Goal: Information Seeking & Learning: Learn about a topic

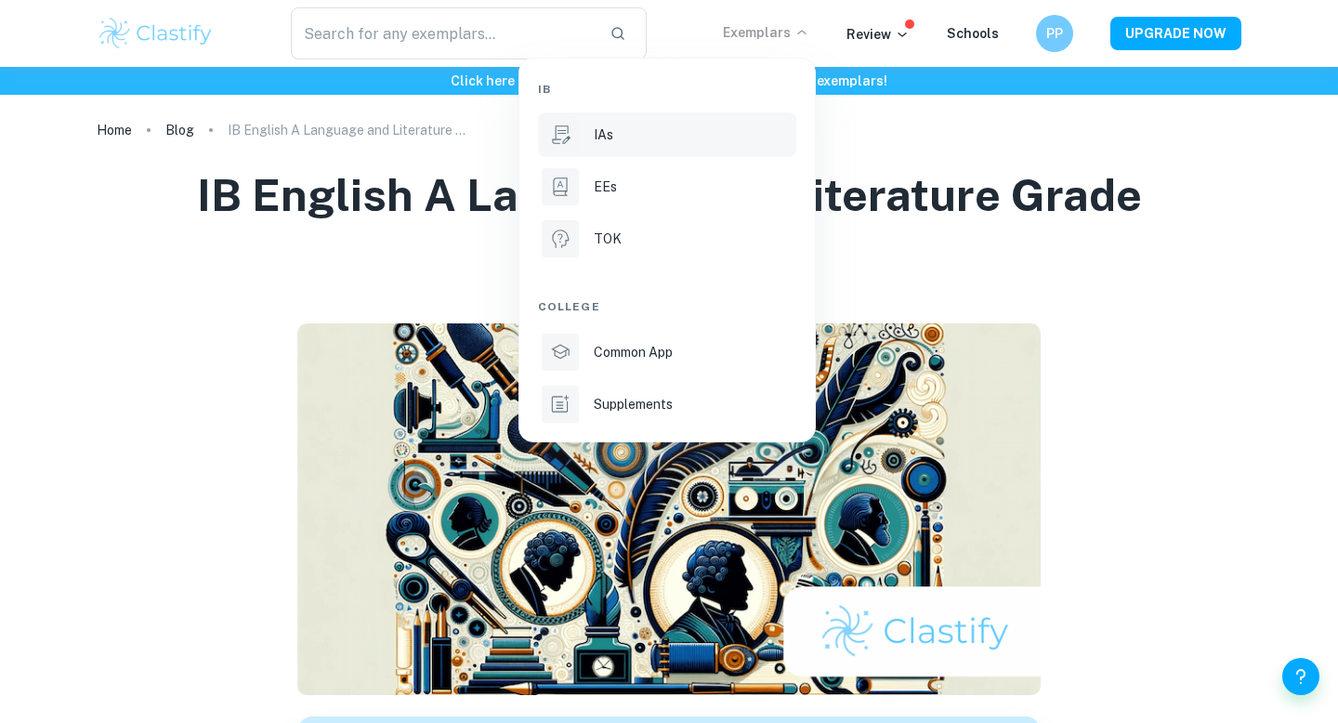
click at [636, 136] on div "IAs" at bounding box center [693, 134] width 199 height 20
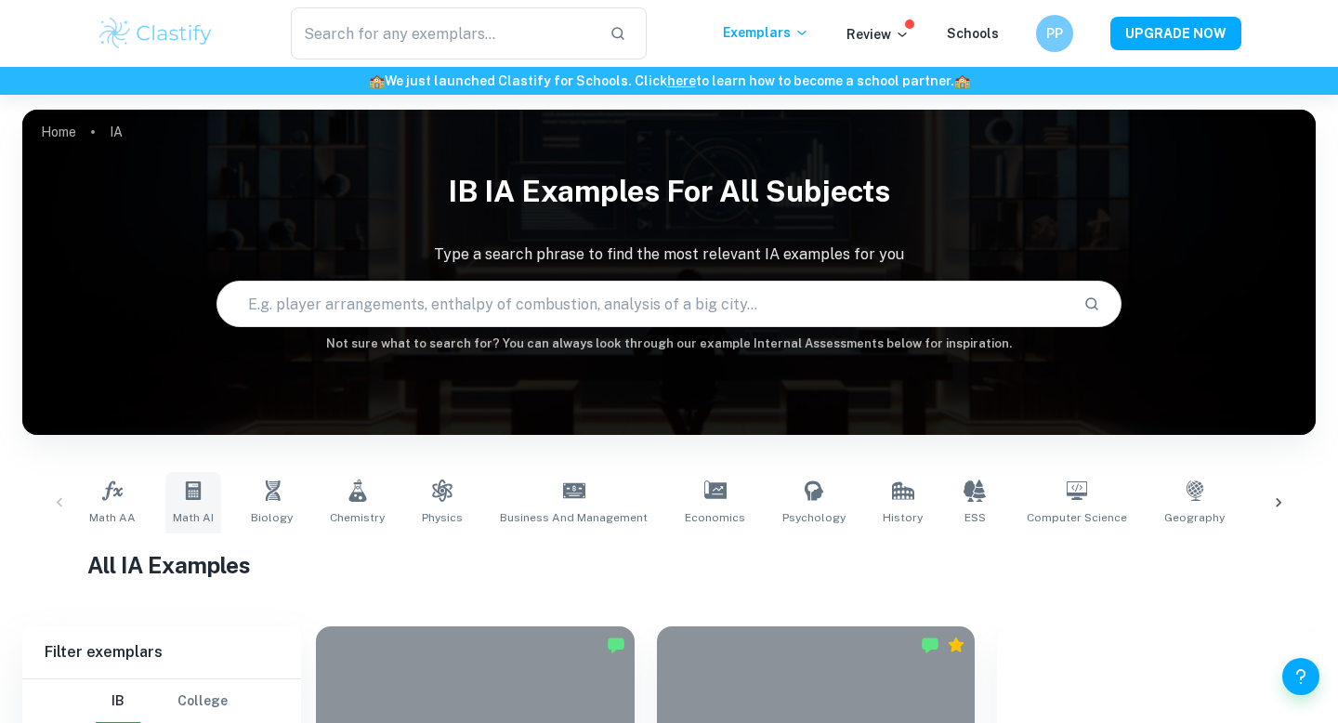
click at [202, 491] on icon at bounding box center [193, 490] width 22 height 22
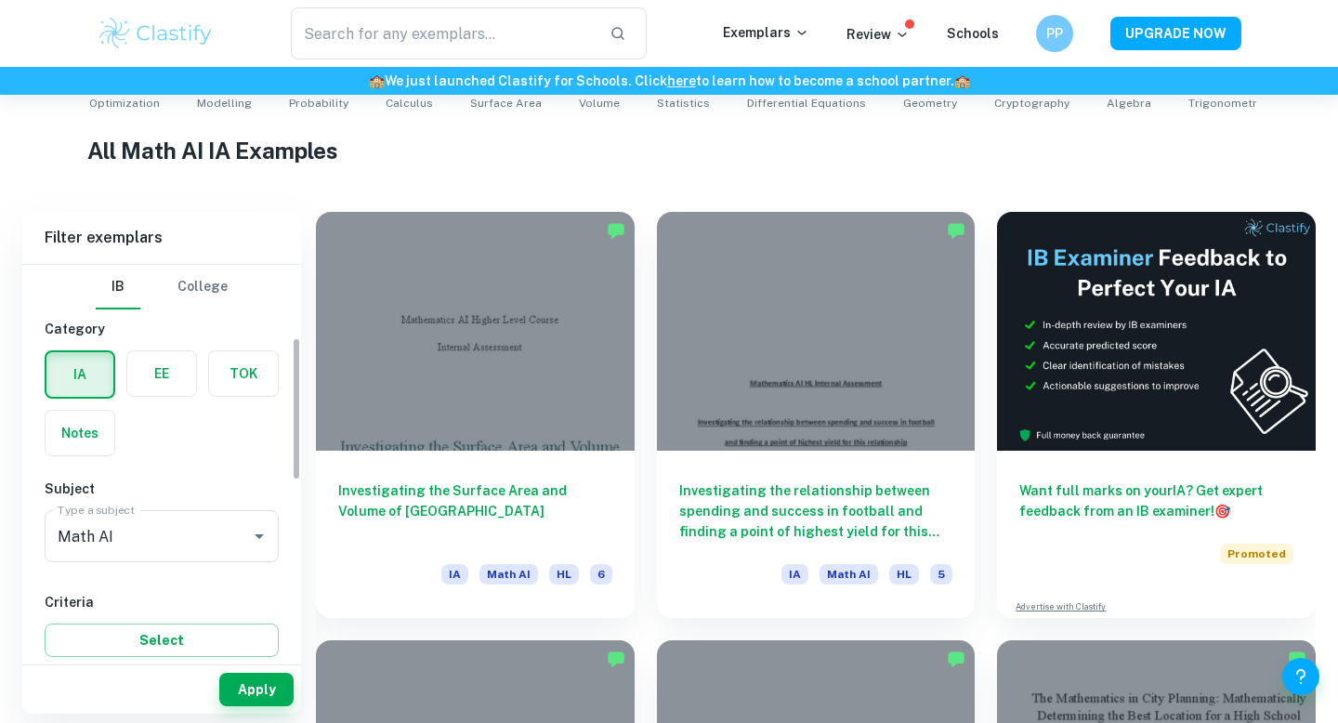
scroll to position [254, 0]
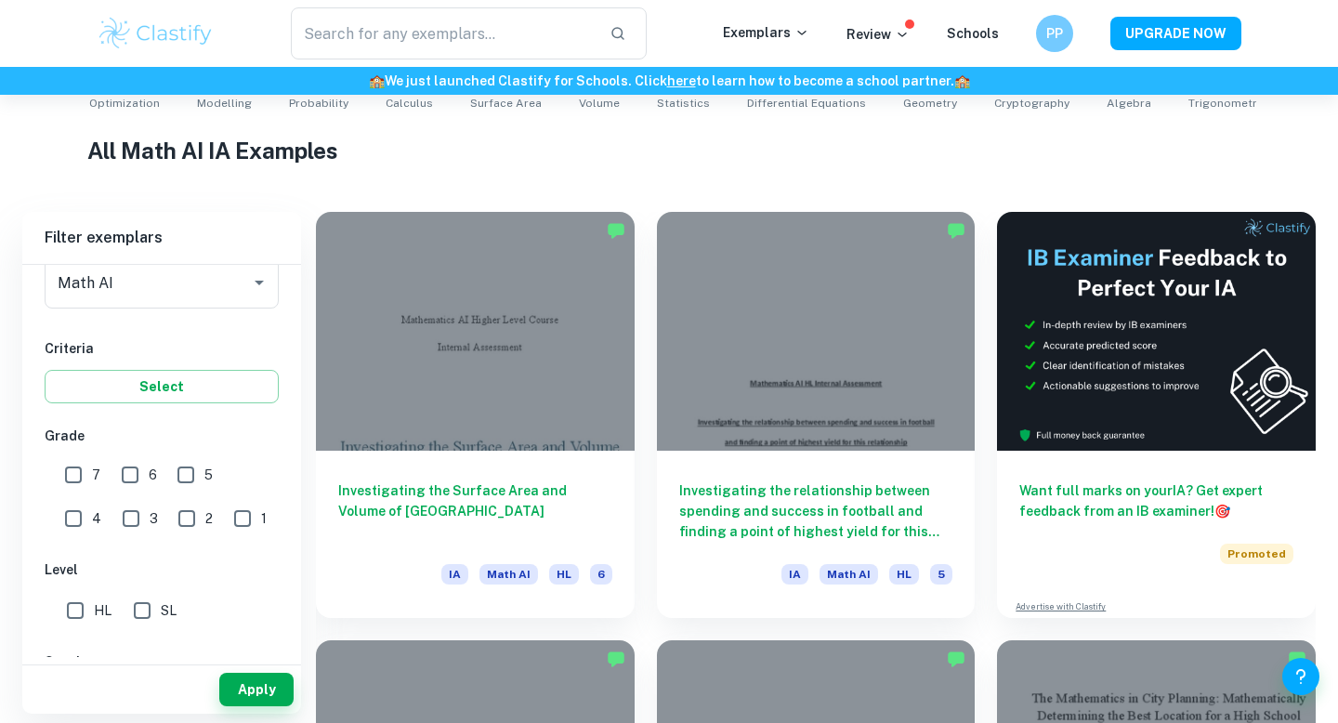
click at [160, 603] on input "SL" at bounding box center [142, 610] width 37 height 37
checkbox input "true"
click at [93, 479] on span "7" at bounding box center [96, 475] width 8 height 20
click at [92, 479] on input "7" at bounding box center [73, 474] width 37 height 37
checkbox input "true"
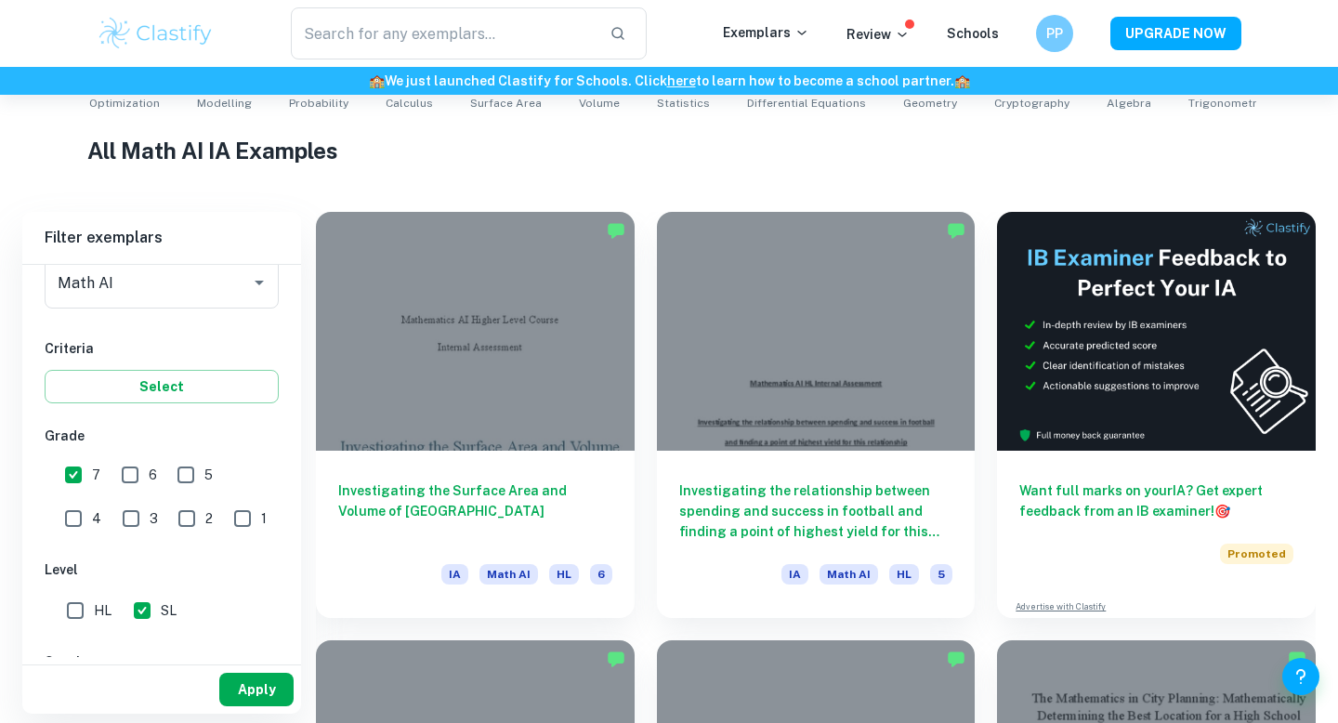
click at [260, 697] on button "Apply" at bounding box center [256, 689] width 74 height 33
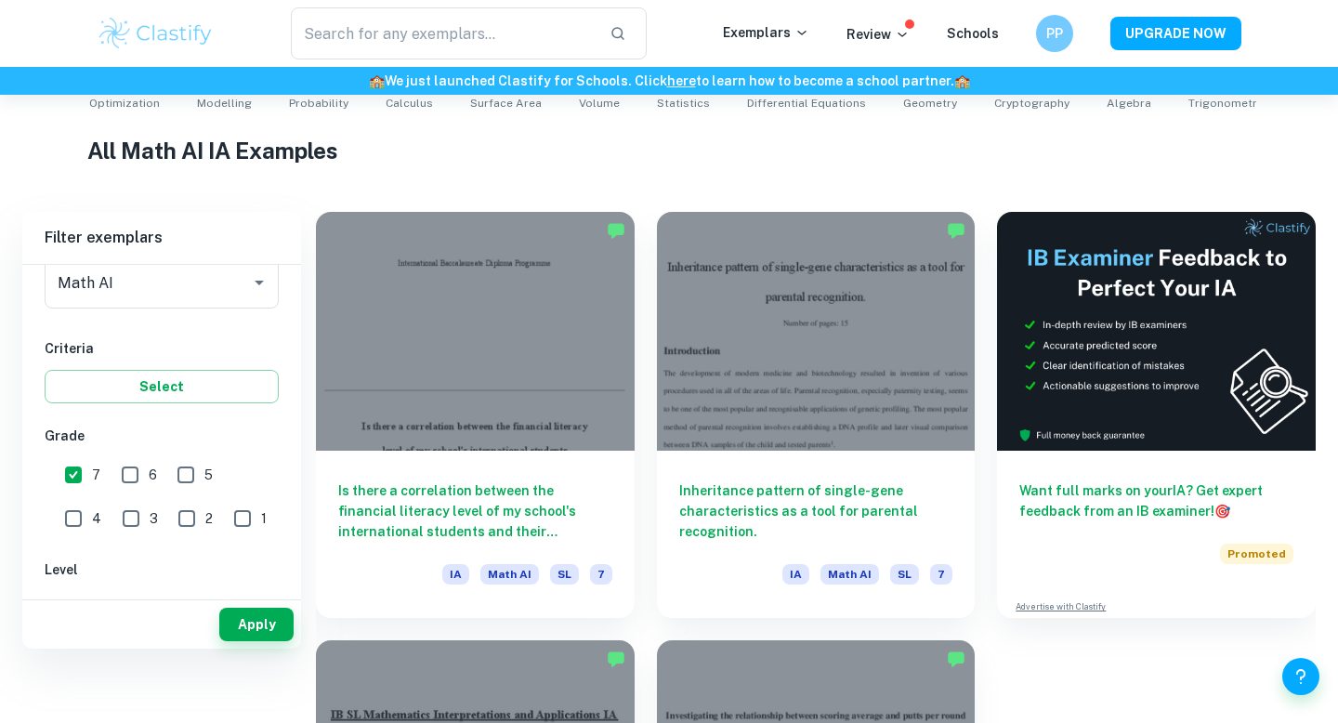
scroll to position [347, 0]
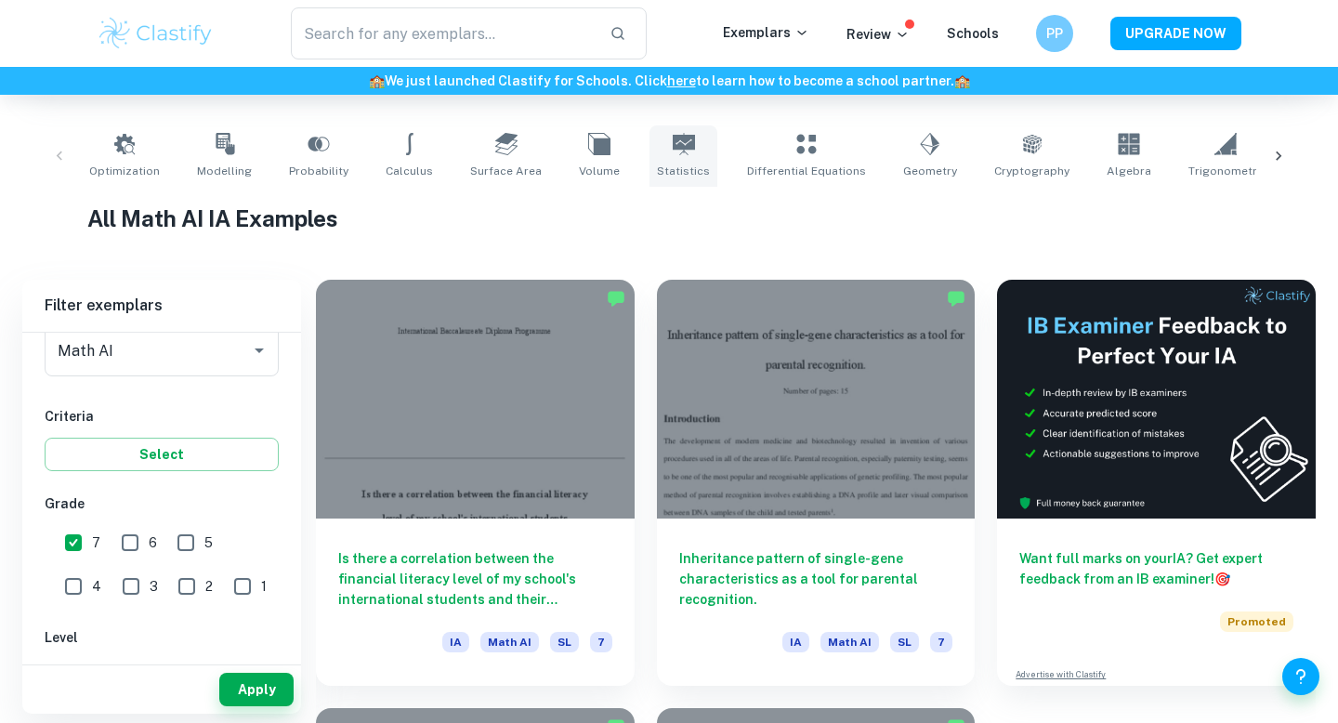
click at [649, 158] on link "Statistics" at bounding box center [683, 155] width 68 height 61
type input "Statistics"
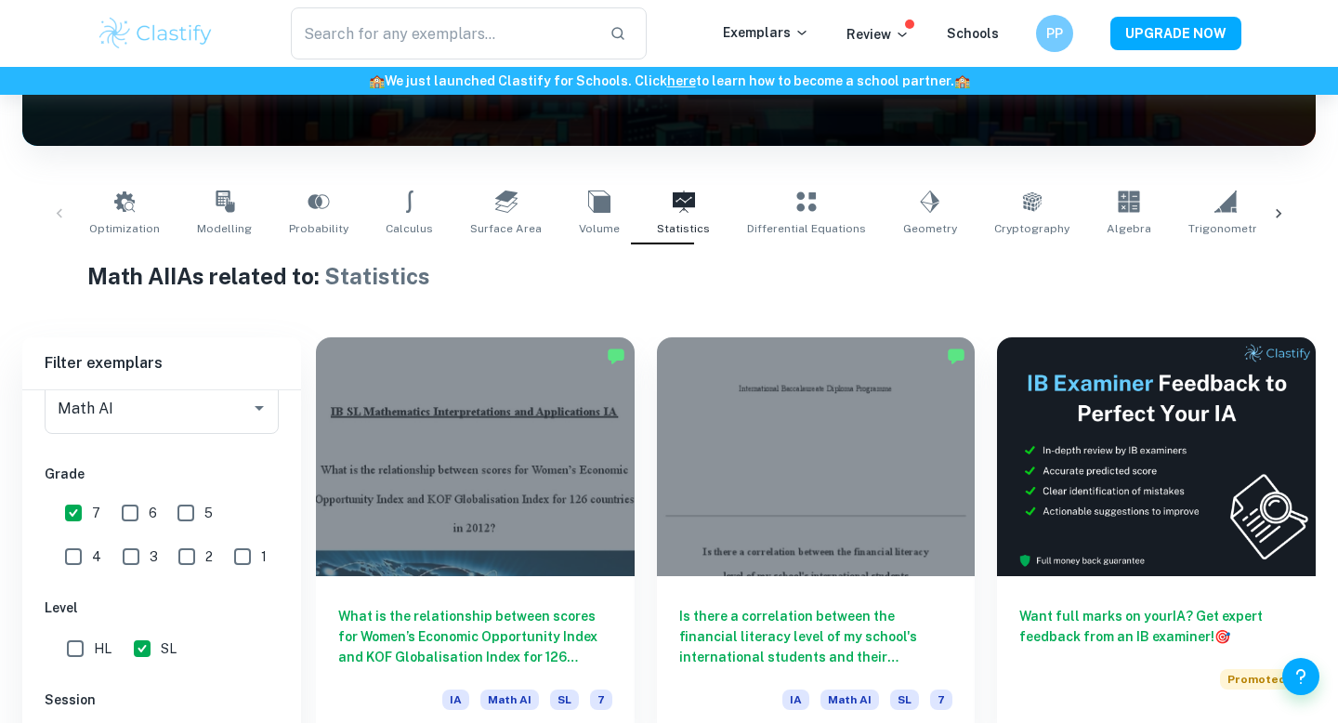
scroll to position [392, 0]
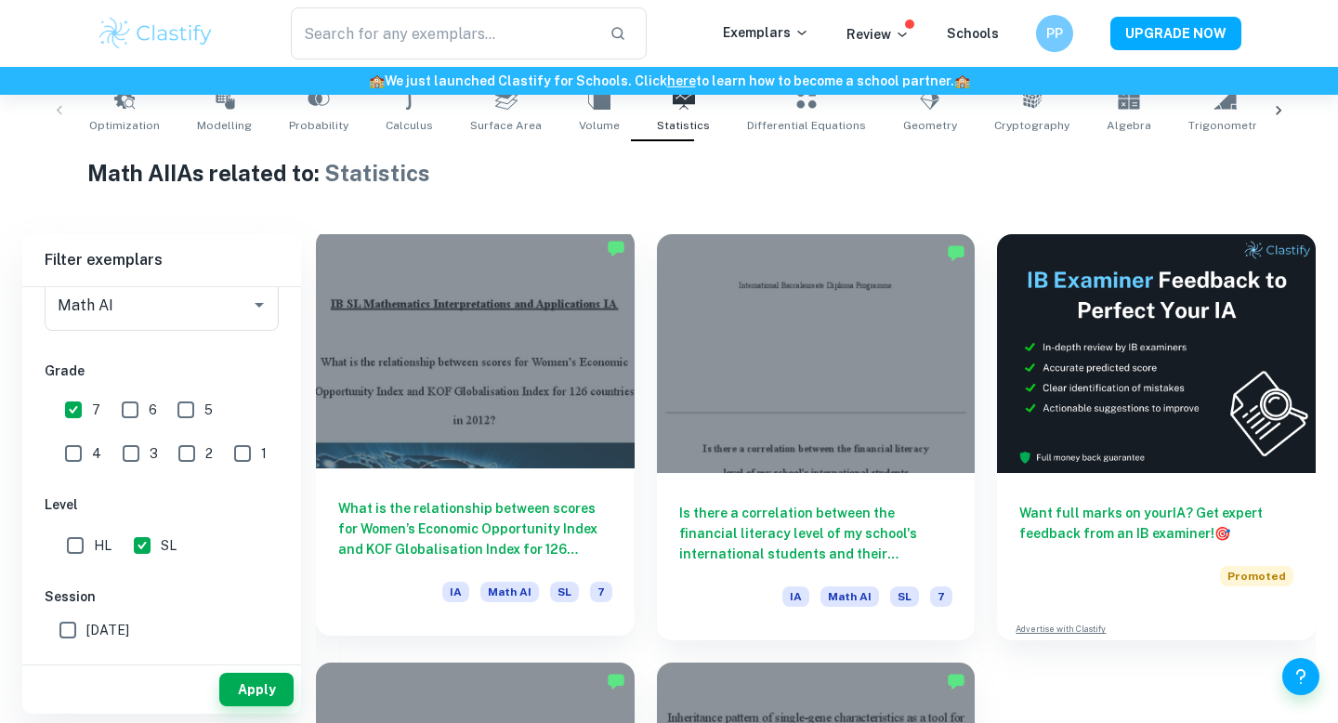
click at [566, 399] on div at bounding box center [475, 348] width 319 height 239
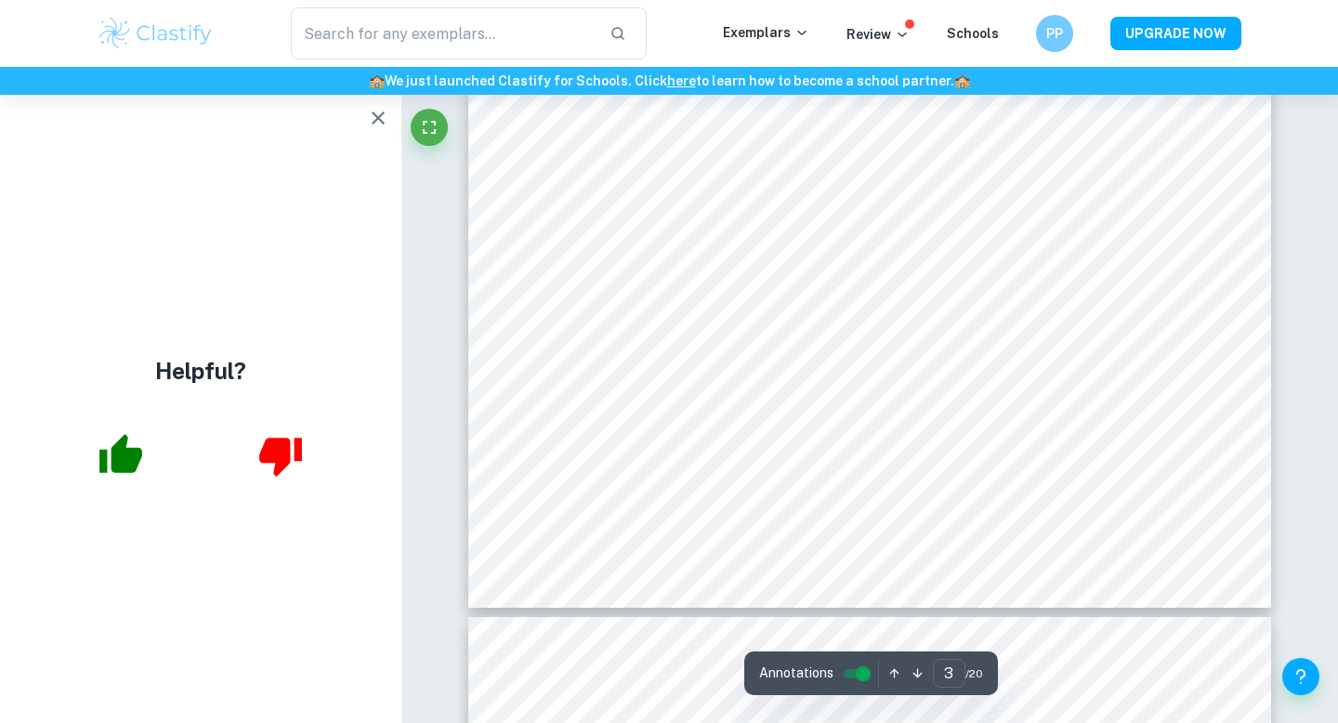
scroll to position [3186, 0]
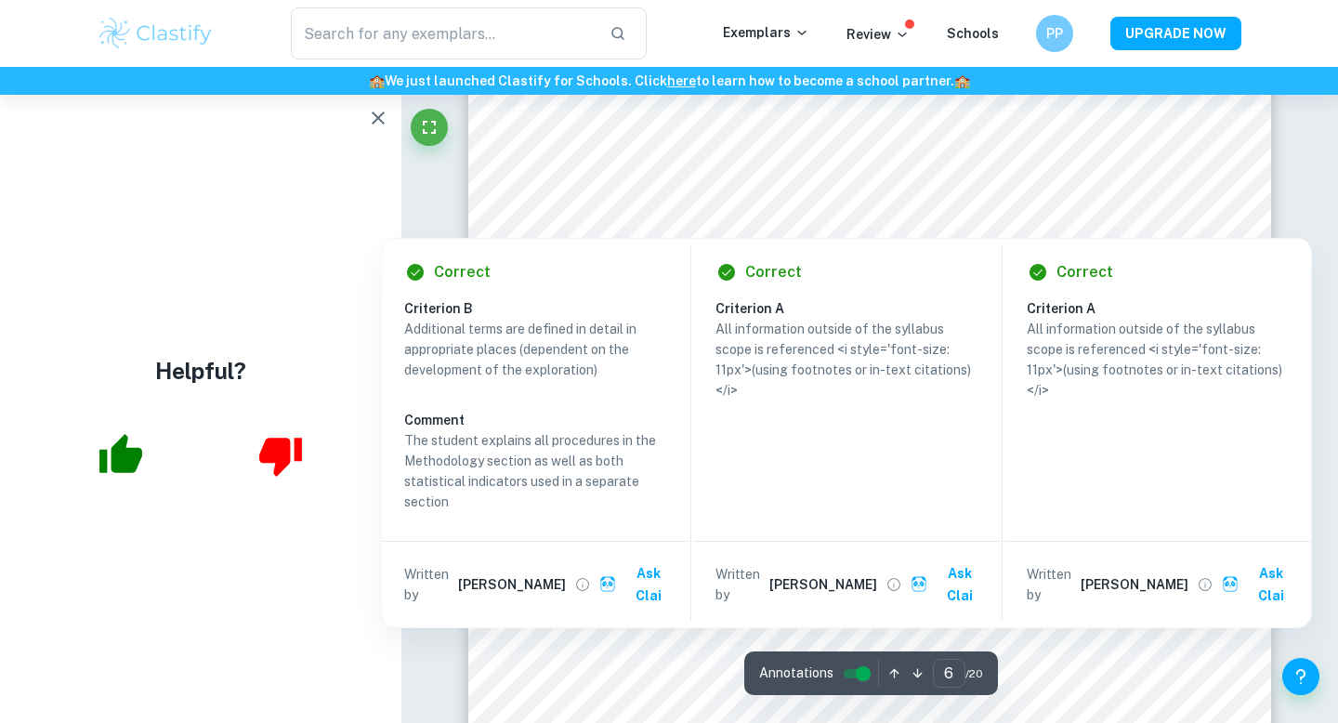
scroll to position [5777, 0]
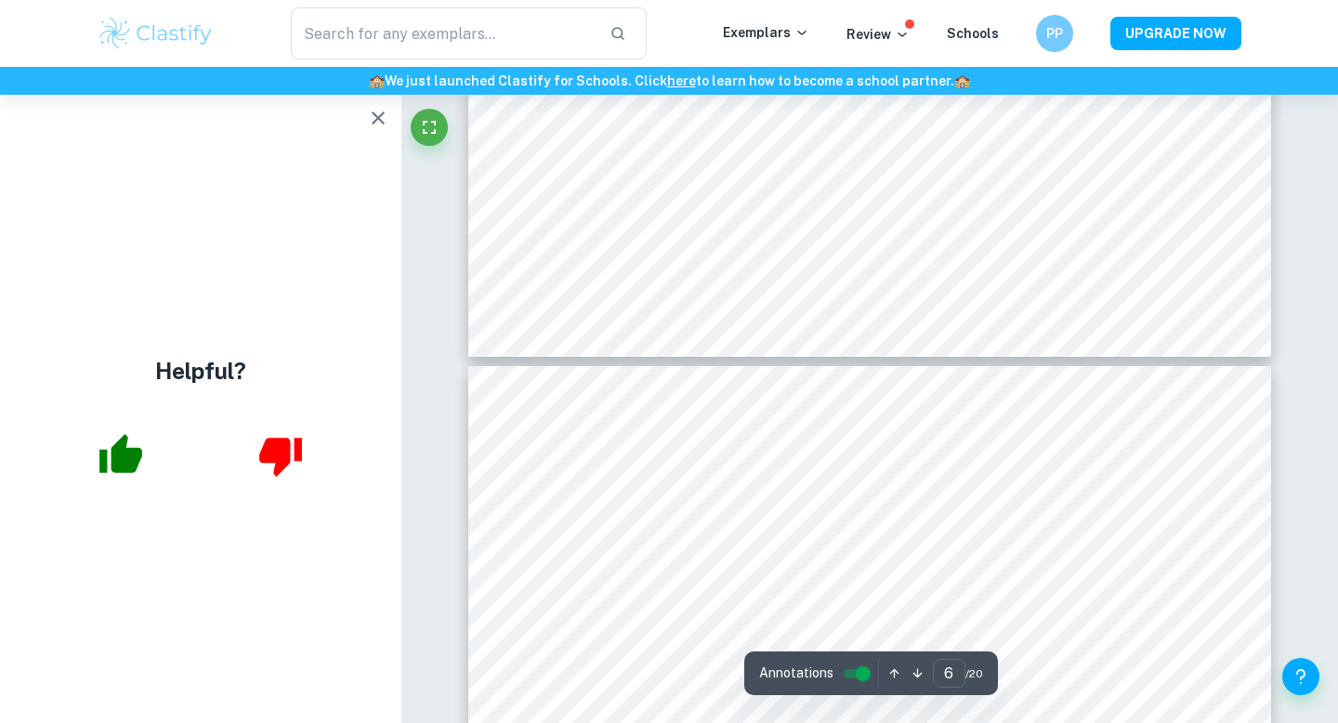
type input "5"
